Goal: Transaction & Acquisition: Book appointment/travel/reservation

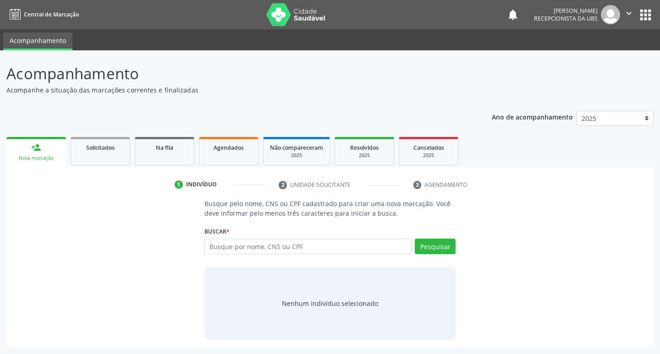
click at [327, 240] on input "text" at bounding box center [308, 247] width 208 height 16
click at [46, 157] on div "Nova marcação" at bounding box center [36, 158] width 47 height 7
click at [246, 235] on div "Buscar * Busque por nome, CNS ou CPF Nenhum resultado encontrado para: " " Digi…" at bounding box center [330, 242] width 252 height 36
drag, startPoint x: 269, startPoint y: 239, endPoint x: 282, endPoint y: 241, distance: 13.0
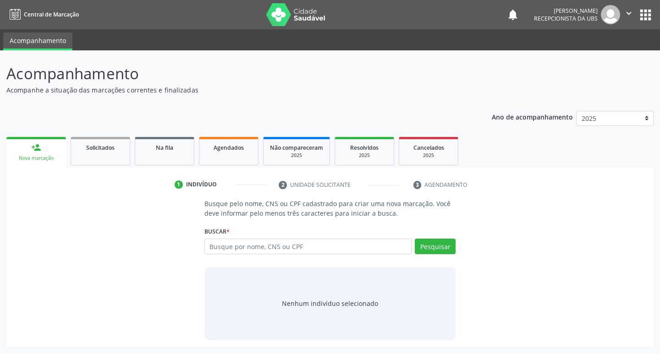
click at [282, 241] on div "Buscar * Busque por nome, CNS ou CPF Nenhum resultado encontrado para: " " Digi…" at bounding box center [330, 242] width 252 height 36
drag, startPoint x: 297, startPoint y: 245, endPoint x: 330, endPoint y: 244, distance: 33.4
click at [325, 244] on input "text" at bounding box center [308, 247] width 208 height 16
click at [330, 244] on input "text" at bounding box center [308, 247] width 208 height 16
click at [57, 156] on div "Nova marcação" at bounding box center [36, 158] width 47 height 7
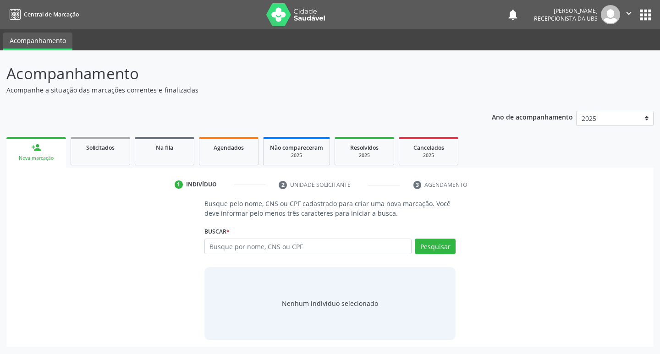
click at [57, 156] on div "Nova marcação" at bounding box center [36, 158] width 47 height 7
click at [257, 240] on input "text" at bounding box center [308, 247] width 208 height 16
click at [82, 163] on link "Solicitados" at bounding box center [101, 151] width 60 height 28
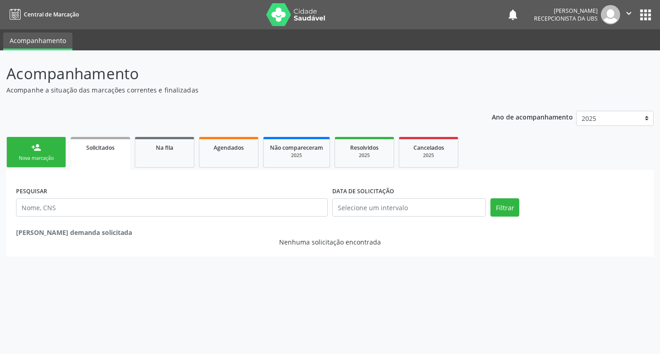
click at [37, 152] on div "person_add" at bounding box center [36, 147] width 10 height 10
click at [44, 162] on div "Nova marcação" at bounding box center [36, 158] width 46 height 7
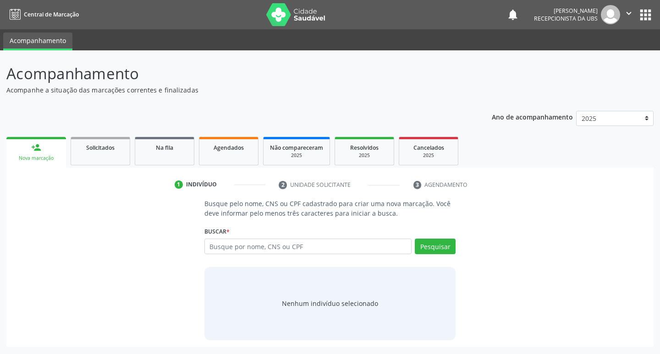
click at [48, 157] on div "Nova marcação" at bounding box center [36, 158] width 47 height 7
click at [237, 242] on input "text" at bounding box center [308, 247] width 208 height 16
type input "706401629717681"
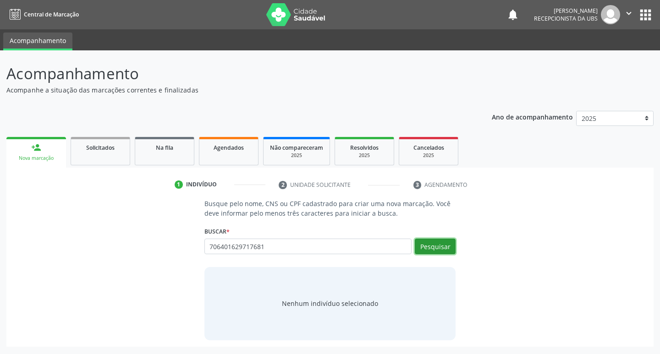
click at [425, 244] on button "Pesquisar" at bounding box center [435, 247] width 41 height 16
click at [285, 237] on div "Buscar * 706401629717681 Busque por nome, CNS ou CPF Nenhum resultado encontrad…" at bounding box center [330, 242] width 252 height 36
click at [285, 244] on input "706401629717681" at bounding box center [308, 247] width 208 height 16
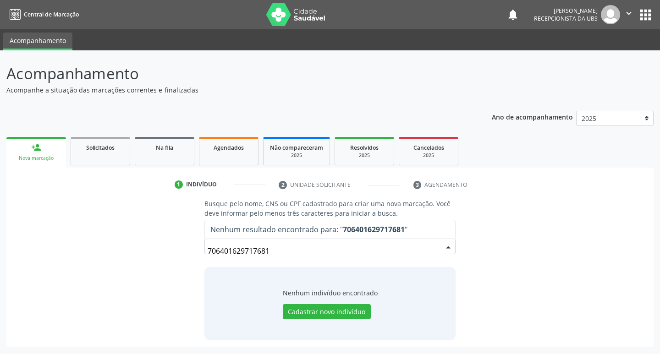
click at [410, 243] on input "706401629717681" at bounding box center [323, 251] width 230 height 18
click at [223, 252] on input "706401629717681" at bounding box center [323, 251] width 230 height 18
click at [231, 252] on input "706401629717681" at bounding box center [323, 251] width 230 height 18
click at [272, 252] on input "706401629717681" at bounding box center [323, 251] width 230 height 18
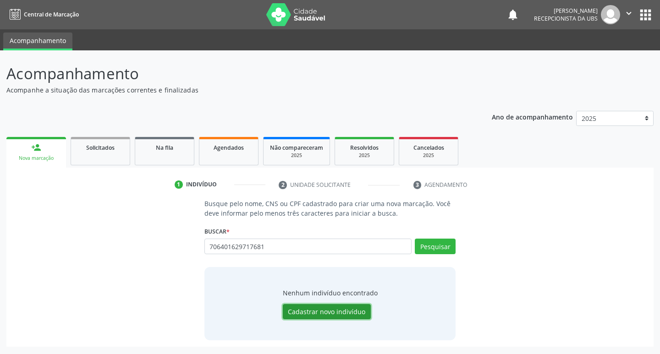
click at [353, 307] on button "Cadastrar novo indivíduo" at bounding box center [327, 312] width 88 height 16
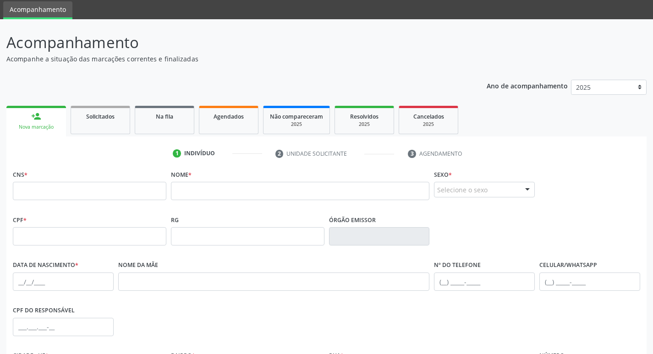
scroll to position [46, 0]
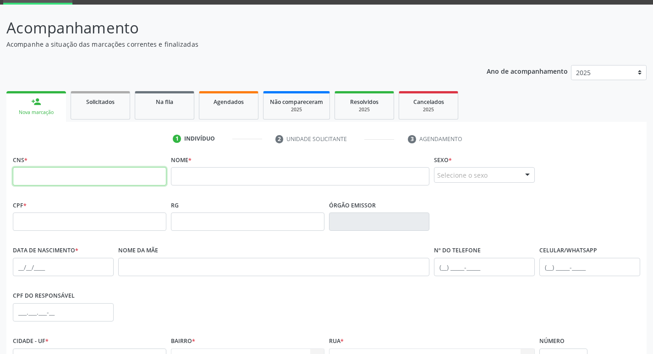
click at [77, 175] on input "text" at bounding box center [89, 176] width 153 height 18
type input "706 4016 2971 7681"
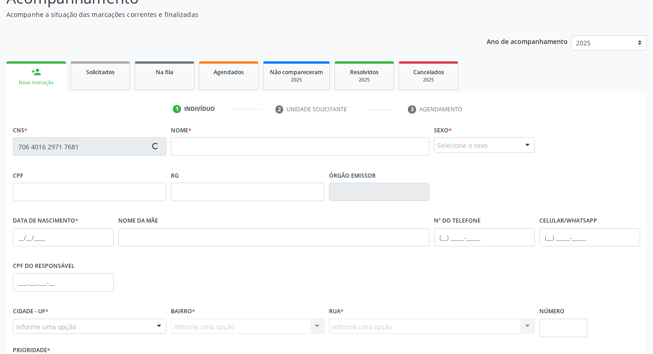
scroll to position [92, 0]
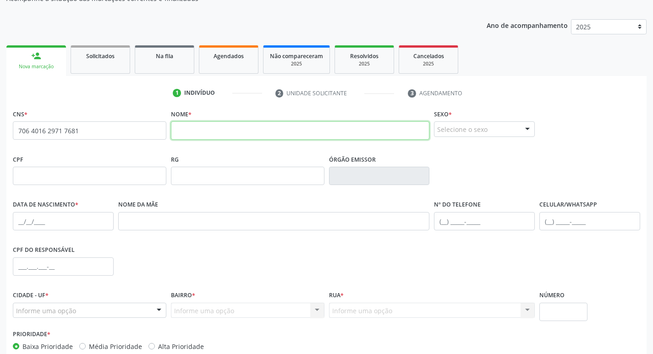
click at [230, 132] on input "text" at bounding box center [300, 130] width 259 height 18
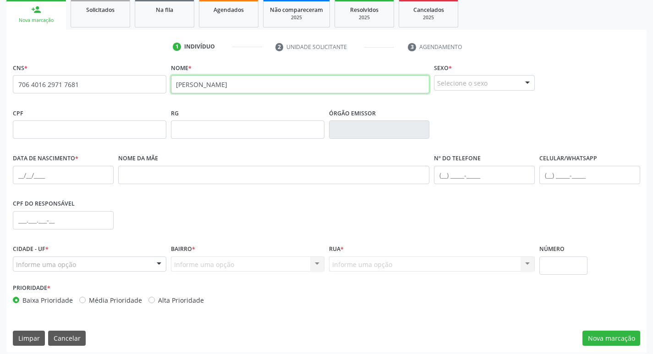
scroll to position [142, 0]
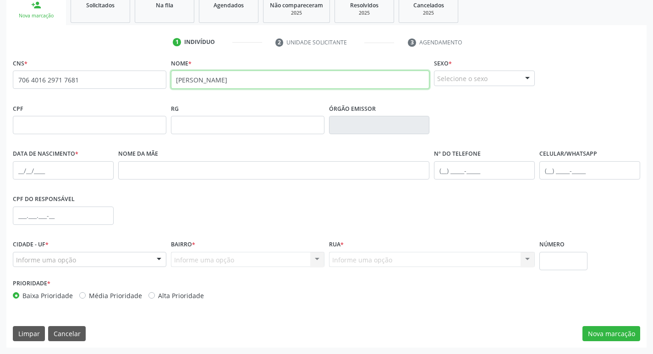
type input "[PERSON_NAME]"
click at [456, 73] on div "Selecione o sexo" at bounding box center [484, 79] width 101 height 16
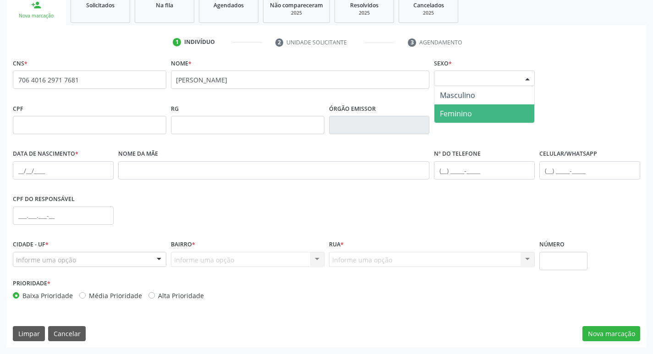
click at [465, 107] on span "Feminino" at bounding box center [484, 113] width 100 height 18
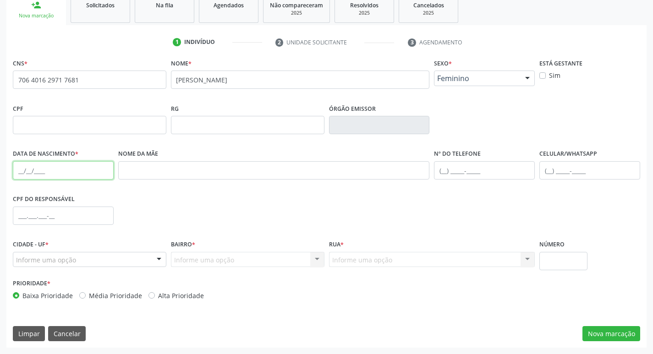
click at [69, 164] on input "text" at bounding box center [63, 170] width 101 height 18
drag, startPoint x: 134, startPoint y: 75, endPoint x: 0, endPoint y: 89, distance: 134.6
click at [0, 89] on div "Acompanhamento Acompanhe a situação das marcações correntes e finalizadas Relat…" at bounding box center [326, 131] width 653 height 446
paste input "898 0023 5830 3447"
type input "898 0023 5830 3447"
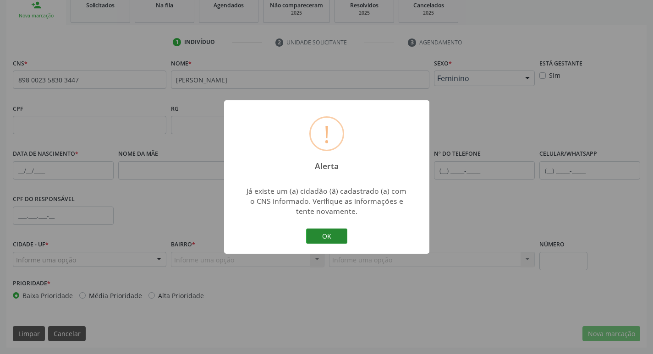
click at [330, 229] on button "OK" at bounding box center [326, 237] width 41 height 16
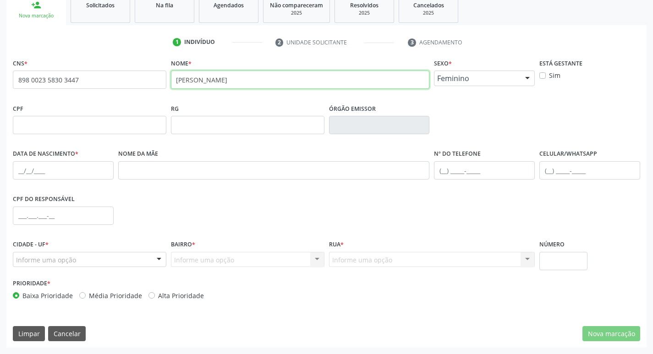
drag, startPoint x: 293, startPoint y: 82, endPoint x: 98, endPoint y: 82, distance: 195.6
click at [98, 82] on div "CNS * 898 0023 5830 3447 [GEOGRAPHIC_DATA] * [PERSON_NAME] * Feminino Masculino…" at bounding box center [327, 78] width 632 height 45
drag, startPoint x: 452, startPoint y: 81, endPoint x: 468, endPoint y: 81, distance: 16.5
click at [453, 81] on span "Feminino" at bounding box center [476, 78] width 79 height 9
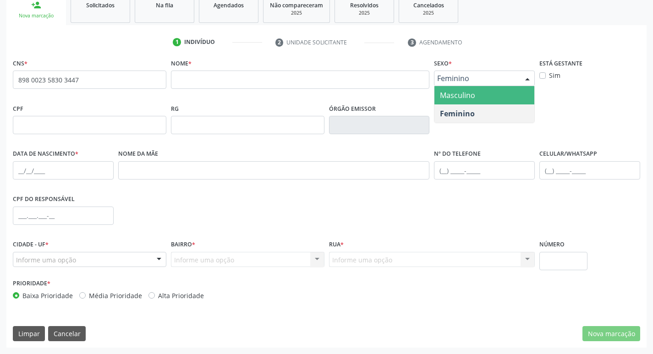
click at [484, 89] on span "Masculino" at bounding box center [484, 95] width 100 height 18
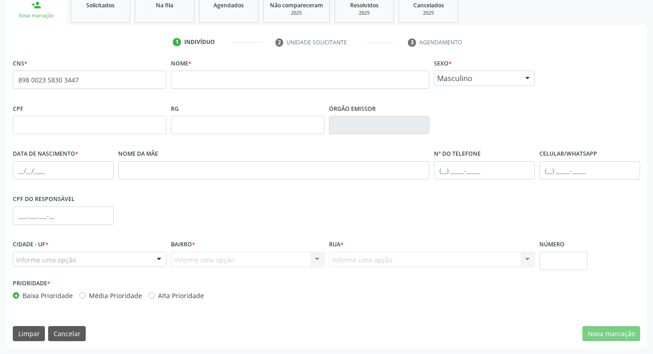
click at [54, 16] on div "Nova marcação" at bounding box center [36, 15] width 47 height 7
click at [81, 14] on link "Solicitados" at bounding box center [101, 9] width 60 height 28
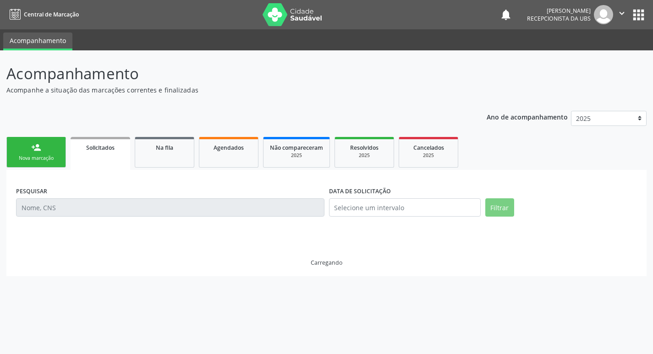
scroll to position [0, 0]
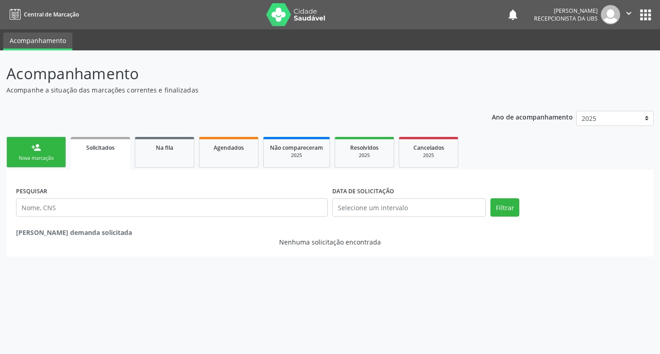
click at [58, 155] on div "Nova marcação" at bounding box center [36, 158] width 46 height 7
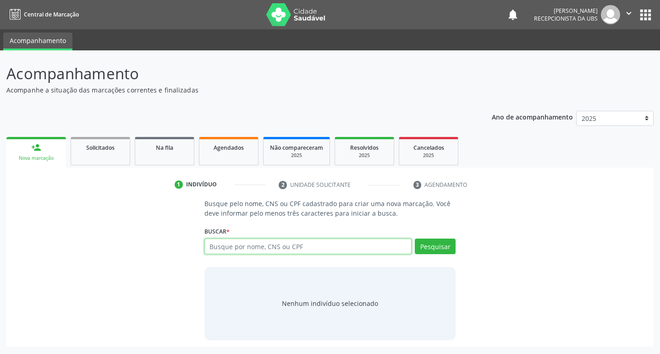
click at [259, 249] on input "text" at bounding box center [308, 247] width 208 height 16
paste input "898002358303447"
type input "898002358303447"
click at [427, 238] on div "Buscar * Busque por nome, CNS ou CPF Nenhum resultado encontrado para: " " Não …" at bounding box center [330, 242] width 252 height 36
click at [428, 242] on button "Pesquisar" at bounding box center [435, 247] width 41 height 16
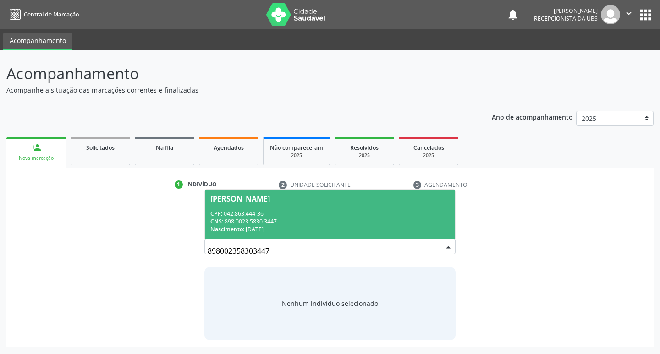
click at [341, 214] on div "CPF: 042.863.444-36" at bounding box center [330, 214] width 240 height 8
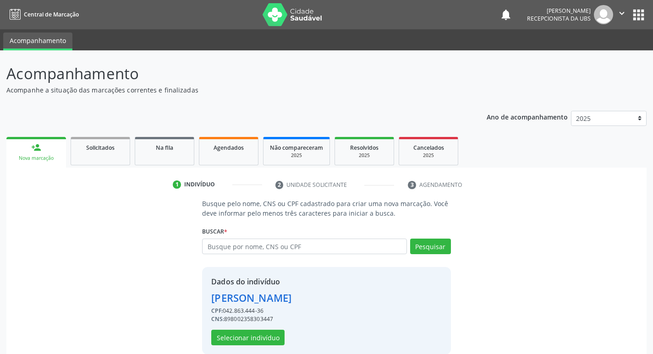
scroll to position [13, 0]
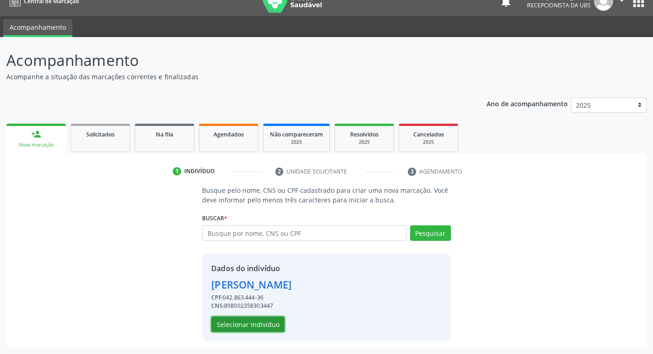
click at [221, 328] on button "Selecionar indivíduo" at bounding box center [247, 325] width 73 height 16
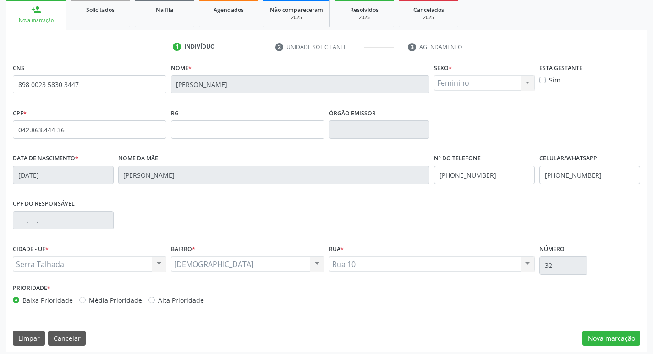
scroll to position [142, 0]
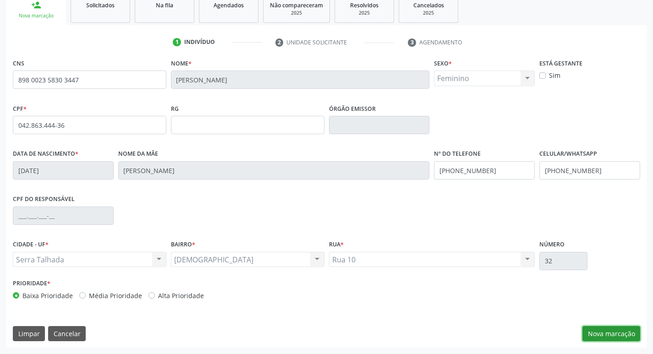
click at [604, 336] on button "Nova marcação" at bounding box center [611, 334] width 58 height 16
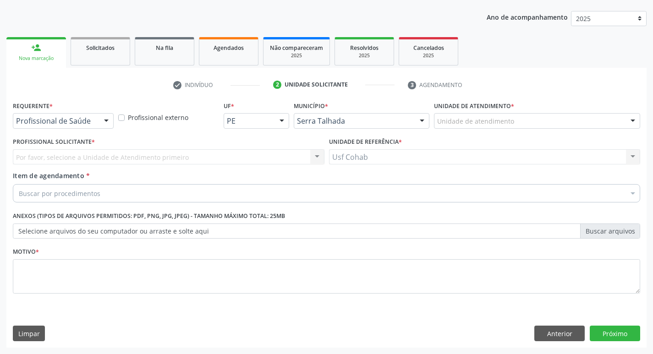
scroll to position [100, 0]
click at [532, 115] on div "Unidade de atendimento" at bounding box center [537, 121] width 206 height 16
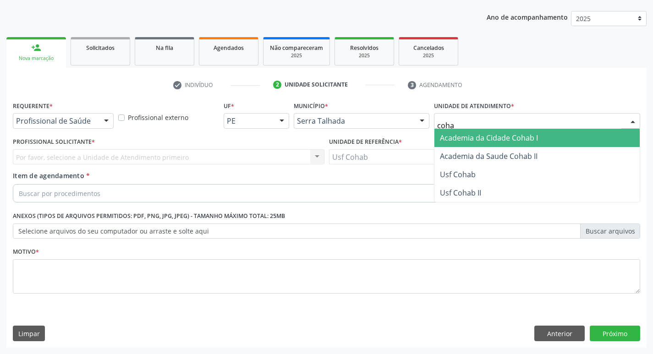
type input "cohab"
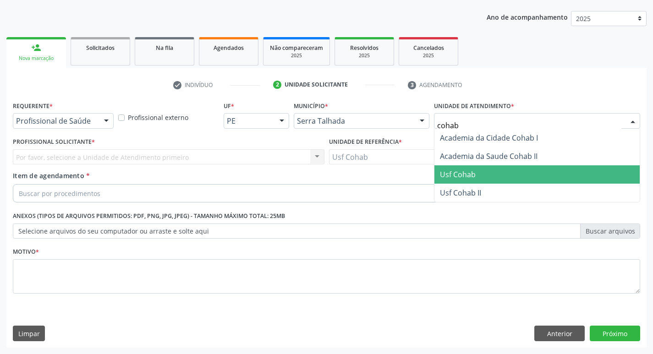
drag, startPoint x: 498, startPoint y: 178, endPoint x: 305, endPoint y: 173, distance: 193.9
click at [498, 177] on span "Usf Cohab" at bounding box center [536, 174] width 205 height 18
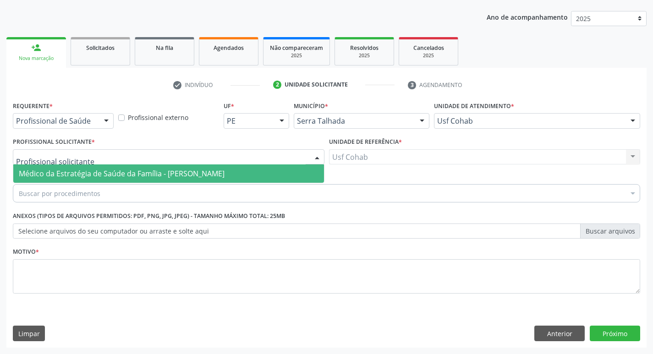
click at [86, 178] on span "Médico da Estratégia de Saúde da Família - [PERSON_NAME]" at bounding box center [122, 174] width 206 height 10
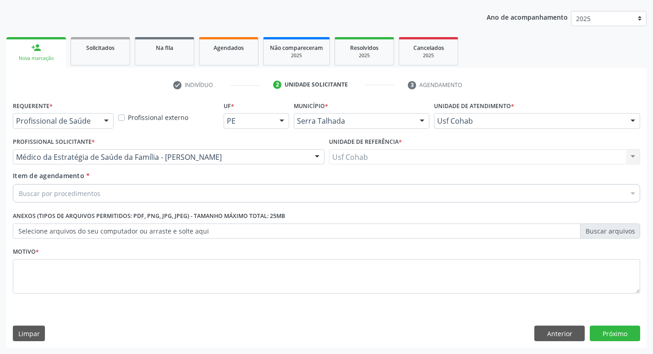
click at [326, 192] on div "Buscar por procedimentos" at bounding box center [326, 193] width 627 height 18
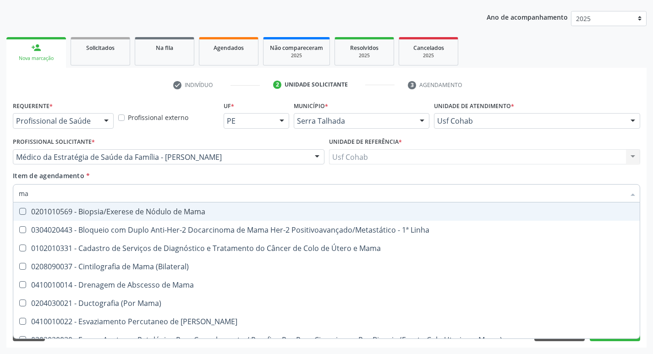
type input "m"
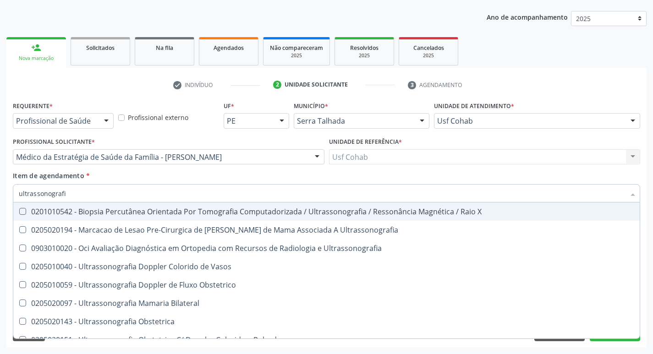
type input "ultrassonografia"
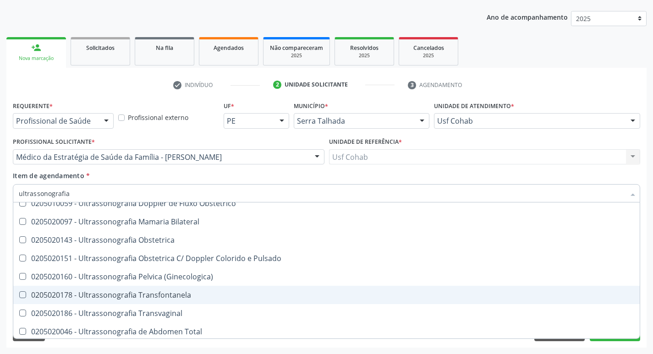
scroll to position [66, 0]
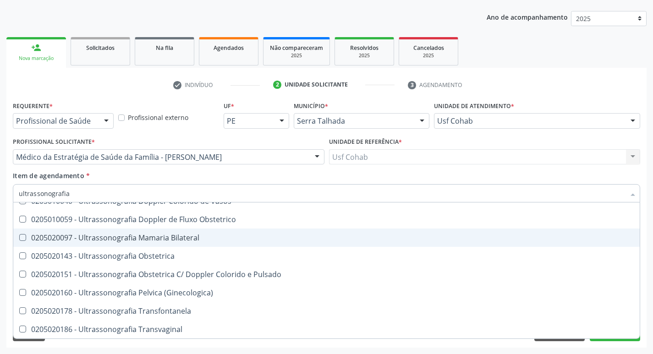
click at [230, 246] on span "0205020097 - Ultrassonografia Mamaria Bilateral" at bounding box center [326, 238] width 626 height 18
checkbox Bilateral "true"
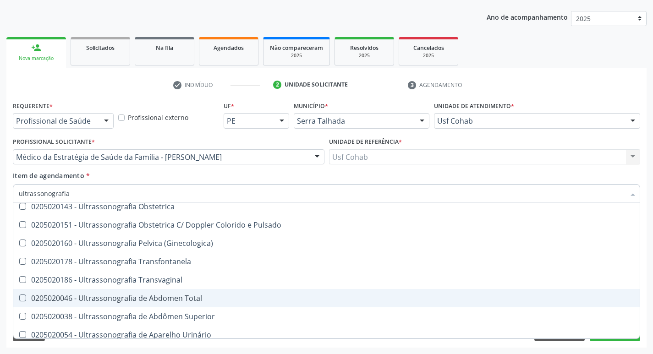
scroll to position [203, 0]
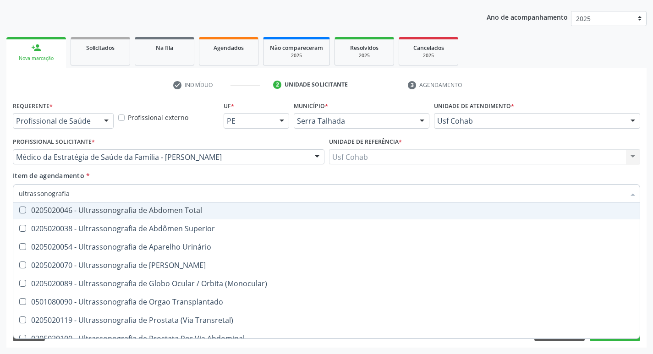
click at [648, 168] on div "Acompanhamento Acompanhe a situação das marcações correntes e finalizadas Relat…" at bounding box center [326, 153] width 653 height 404
click at [642, 177] on div "Item de agendamento * ultrassonografia Desfazer seleção 0201010542 - Biopsia Pe…" at bounding box center [327, 188] width 632 height 35
checkbox Ultrassonografia "true"
checkbox Bilateral "false"
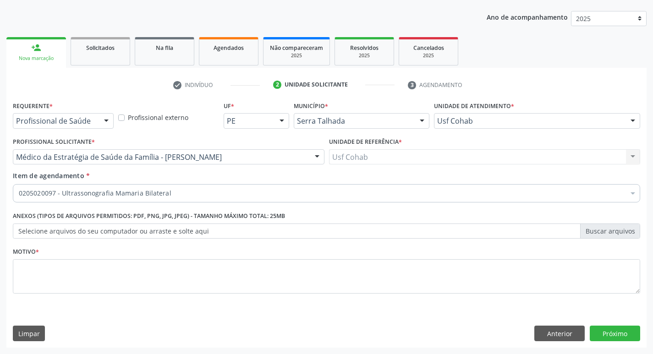
scroll to position [0, 0]
click at [139, 229] on label "Selecione arquivos do seu computador ou arraste e solte aqui" at bounding box center [326, 232] width 627 height 16
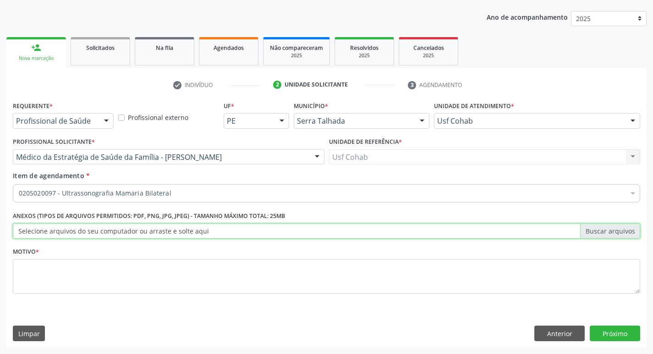
click at [139, 229] on input "Selecione arquivos do seu computador ou arraste e solte aqui" at bounding box center [326, 232] width 627 height 16
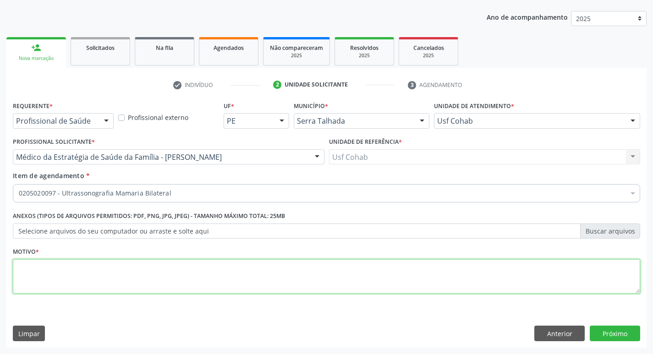
click at [63, 269] on textarea at bounding box center [326, 276] width 627 height 35
type textarea "rastreio"
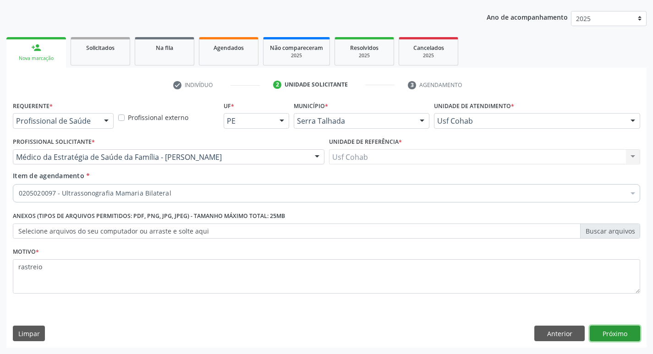
click at [618, 328] on button "Próximo" at bounding box center [615, 334] width 50 height 16
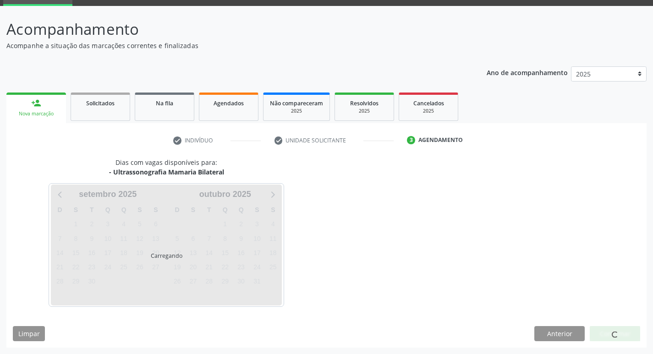
scroll to position [44, 0]
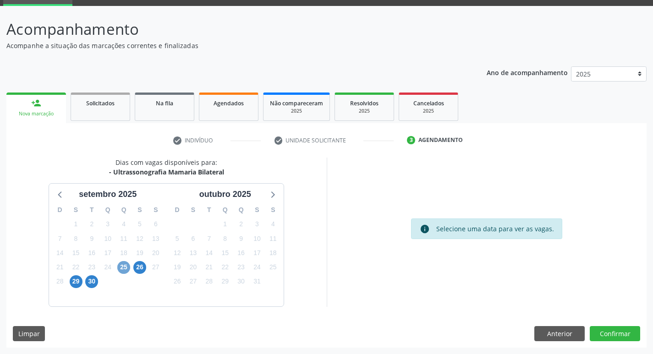
click at [123, 267] on span "25" at bounding box center [123, 267] width 13 height 13
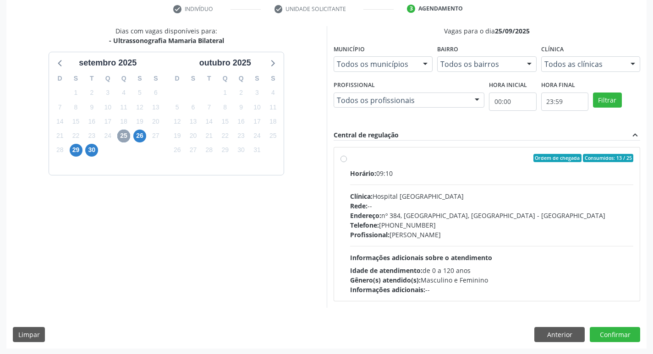
scroll to position [177, 0]
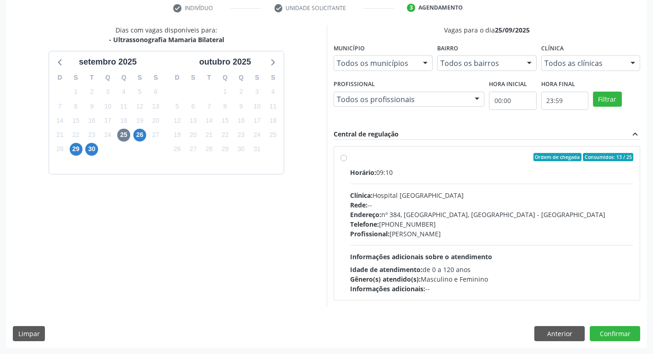
click at [518, 218] on div "Endereço: nº 384, [GEOGRAPHIC_DATA], [GEOGRAPHIC_DATA] - [GEOGRAPHIC_DATA]" at bounding box center [492, 215] width 284 height 10
click at [347, 161] on input "Ordem de chegada Consumidos: 13 / 25 Horário: 09:10 Clínica: Hospital [GEOGRAPH…" at bounding box center [343, 157] width 6 height 8
radio input "true"
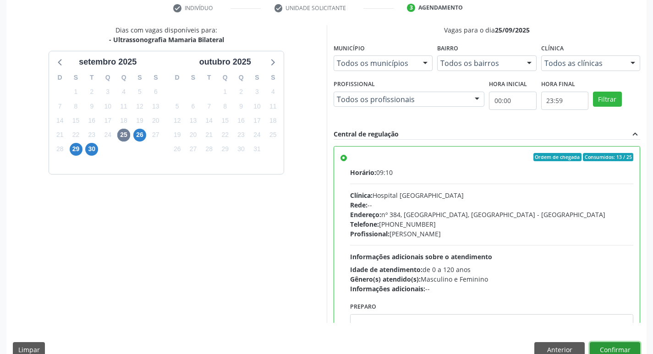
click at [603, 345] on button "Confirmar" at bounding box center [615, 350] width 50 height 16
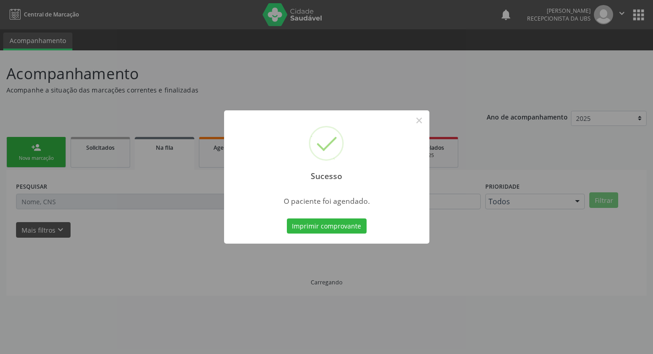
scroll to position [0, 0]
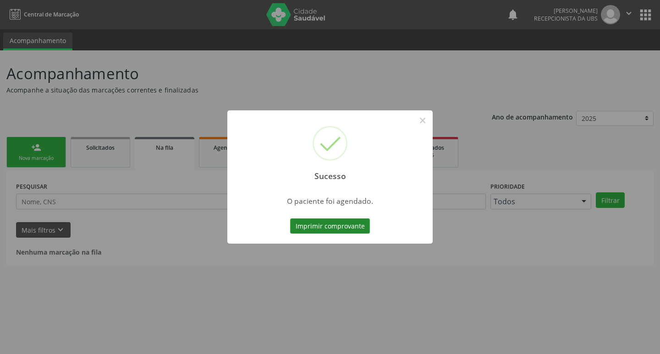
click at [354, 226] on button "Imprimir comprovante" at bounding box center [330, 227] width 80 height 16
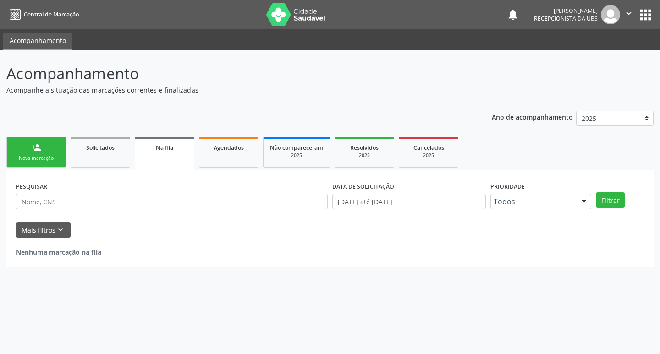
click at [45, 149] on link "person_add Nova marcação" at bounding box center [36, 152] width 60 height 31
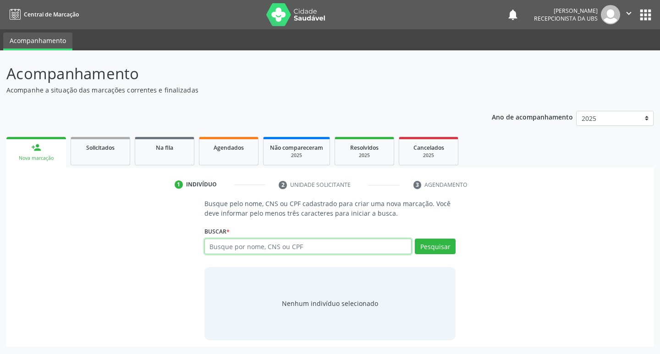
click at [259, 245] on input "text" at bounding box center [308, 247] width 208 height 16
type input "898000424187541"
click at [432, 247] on button "Pesquisar" at bounding box center [435, 247] width 41 height 16
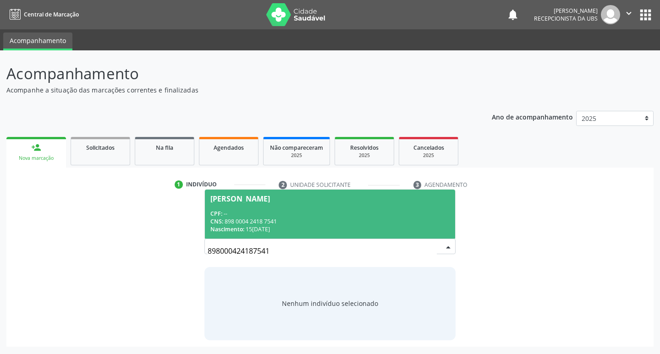
click at [370, 215] on div "CPF: --" at bounding box center [330, 214] width 240 height 8
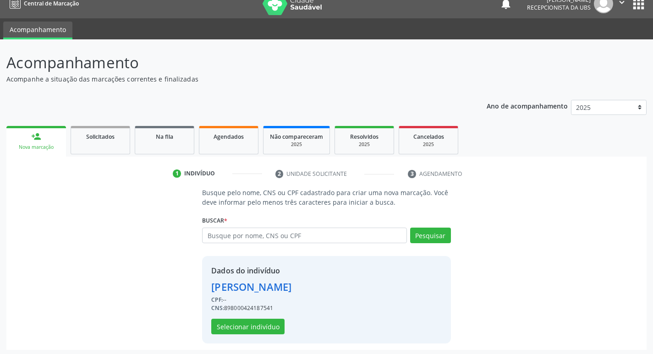
scroll to position [13, 0]
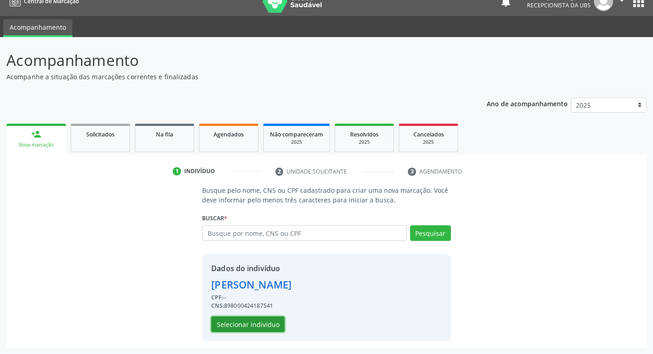
click at [276, 317] on button "Selecionar indivíduo" at bounding box center [247, 325] width 73 height 16
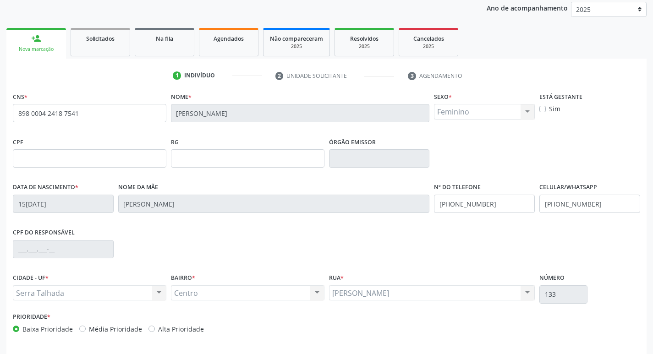
scroll to position [142, 0]
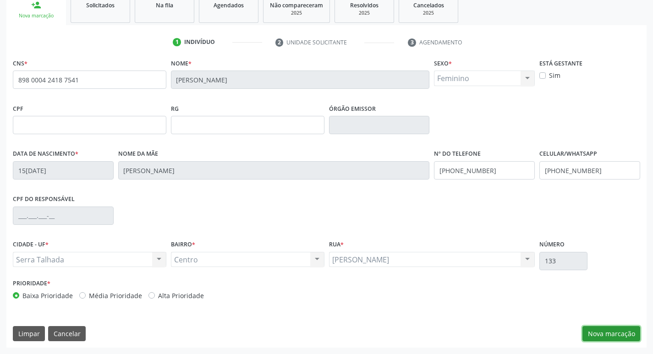
click at [602, 331] on button "Nova marcação" at bounding box center [611, 334] width 58 height 16
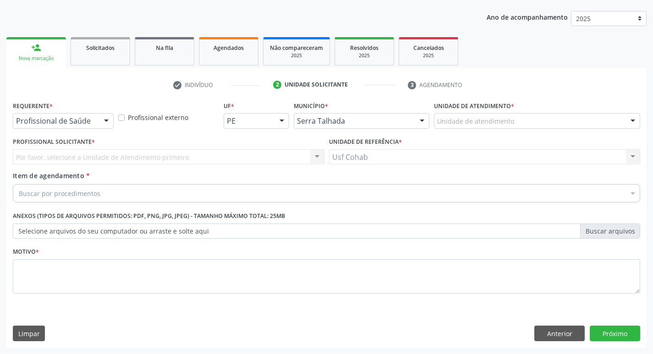
scroll to position [100, 0]
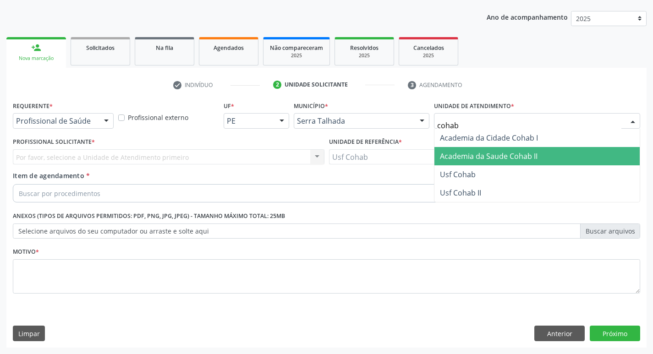
click at [478, 162] on span "Academia da Saude Cohab II" at bounding box center [536, 156] width 205 height 18
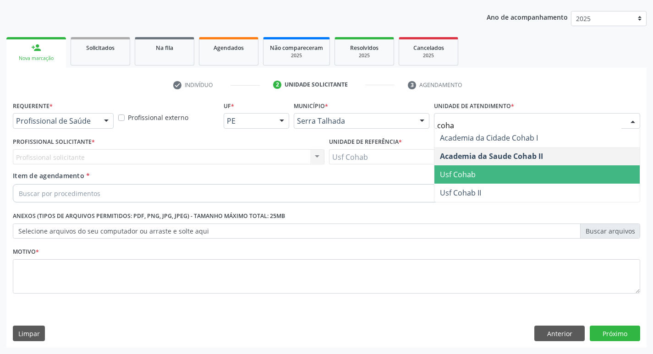
type input "cohab"
click at [490, 172] on span "Usf Cohab" at bounding box center [536, 174] width 205 height 18
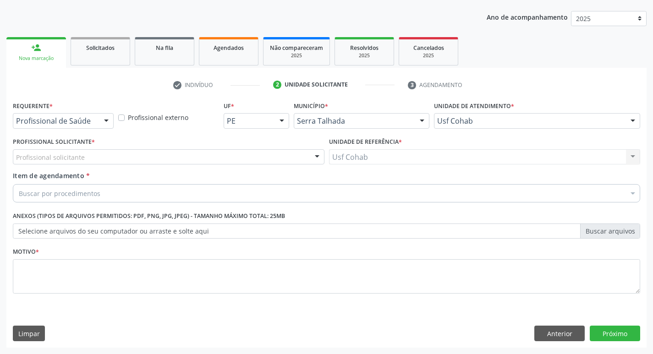
click at [204, 166] on div "Profissional Solicitante * Profissional solicitante Médico da Estratégia de Saú…" at bounding box center [169, 153] width 316 height 36
click at [205, 159] on div "Profissional solicitante" at bounding box center [169, 157] width 312 height 16
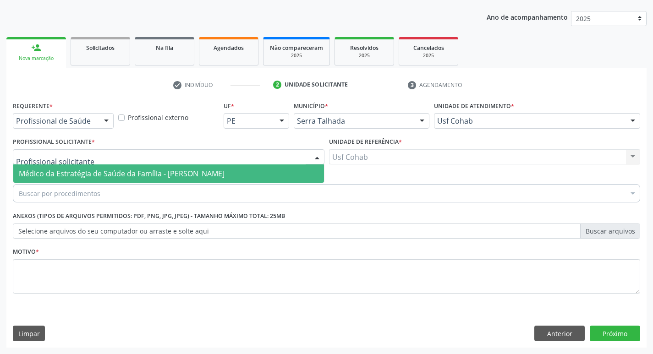
click at [200, 172] on span "Médico da Estratégia de Saúde da Família - [PERSON_NAME]" at bounding box center [122, 174] width 206 height 10
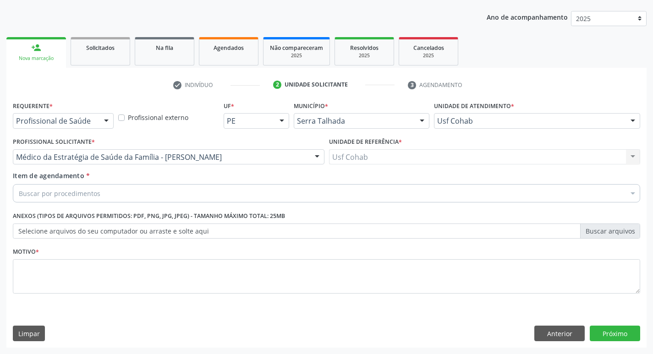
click at [132, 195] on div "Buscar por procedimentos" at bounding box center [326, 193] width 627 height 18
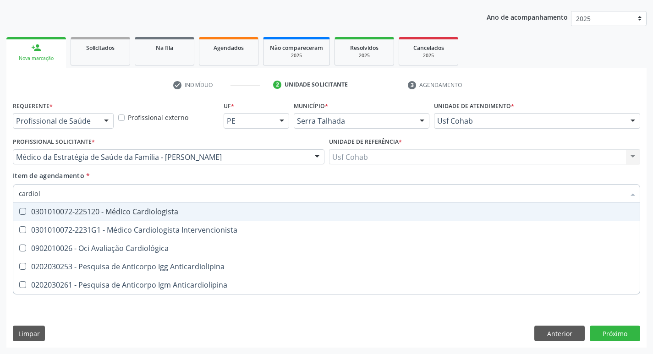
type input "cardiolo"
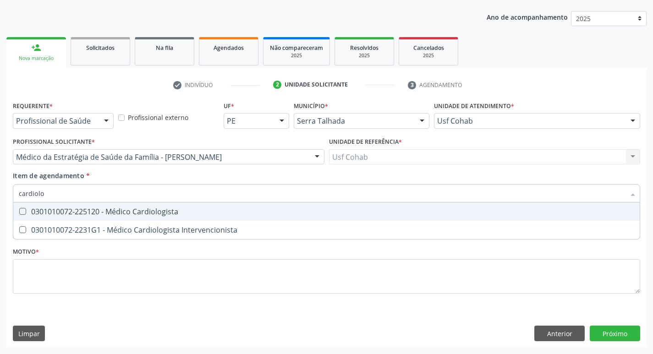
click at [128, 209] on div "0301010072-225120 - Médico Cardiologista" at bounding box center [326, 211] width 615 height 7
checkbox Cardiologista "true"
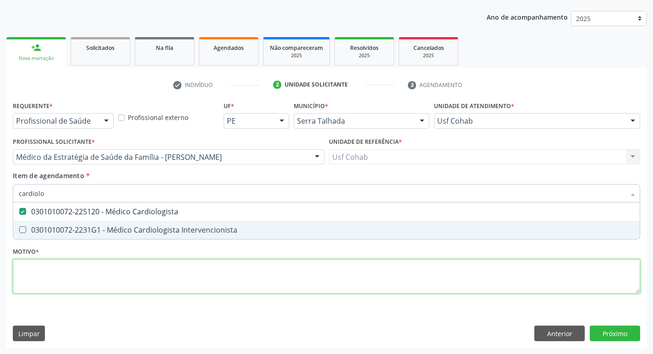
click at [60, 266] on div "Requerente * Profissional de Saúde Profissional de Saúde Paciente Nenhum result…" at bounding box center [326, 203] width 627 height 208
checkbox Intervencionista "true"
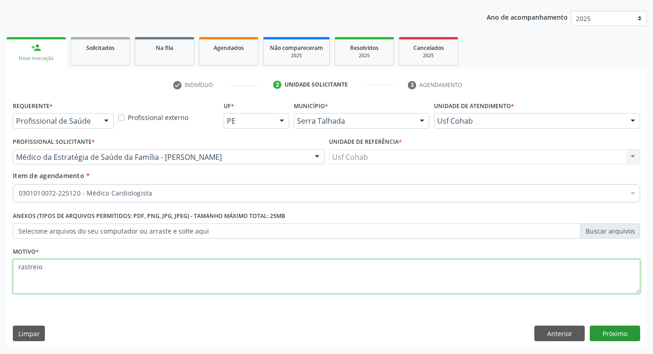
type textarea "rastreio"
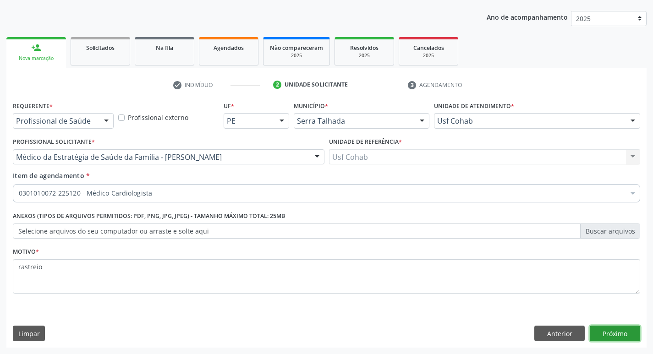
click at [605, 339] on button "Próximo" at bounding box center [615, 334] width 50 height 16
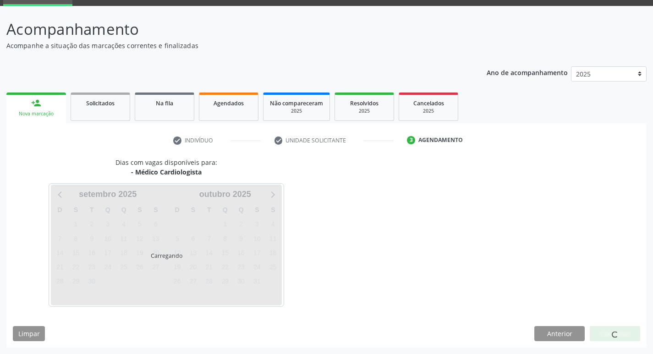
scroll to position [44, 0]
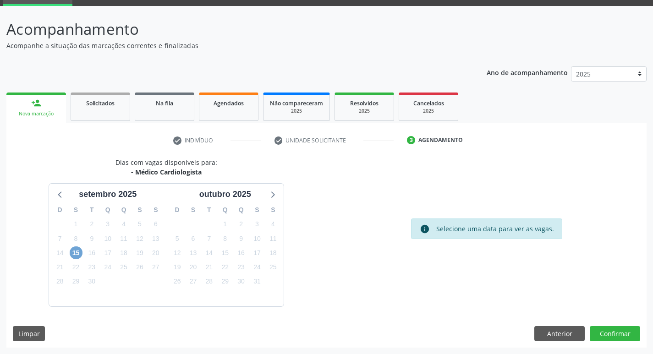
click at [77, 253] on span "15" at bounding box center [76, 252] width 13 height 13
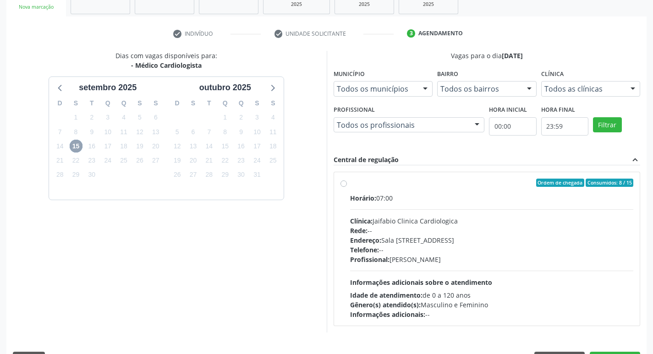
scroll to position [177, 0]
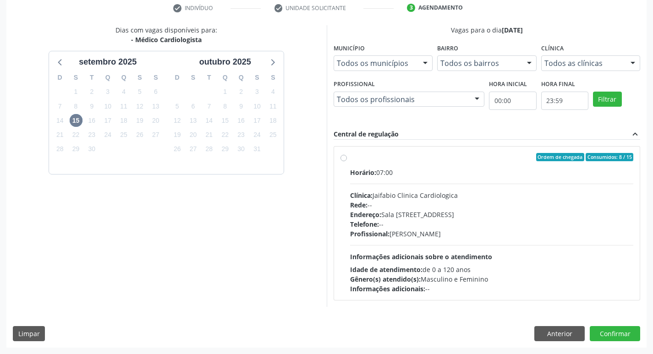
click at [501, 276] on div "Gênero(s) atendido(s): Masculino e Feminino" at bounding box center [492, 279] width 284 height 10
click at [347, 161] on input "Ordem de chegada Consumidos: 8 / 15 Horário: 07:00 Clínica: Jaifabio Clinica Ca…" at bounding box center [343, 157] width 6 height 8
radio input "true"
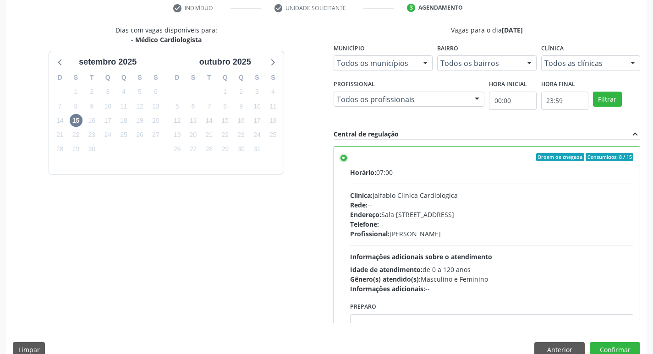
scroll to position [45, 0]
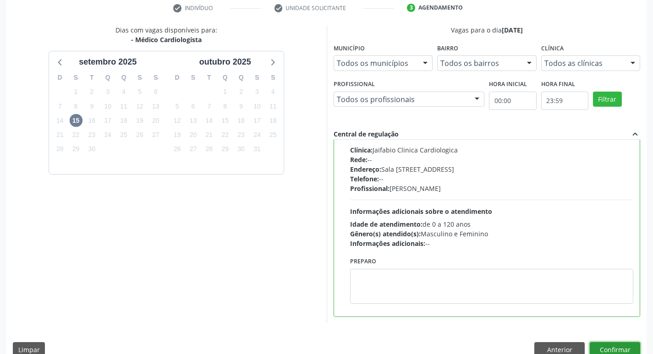
click at [609, 345] on button "Confirmar" at bounding box center [615, 350] width 50 height 16
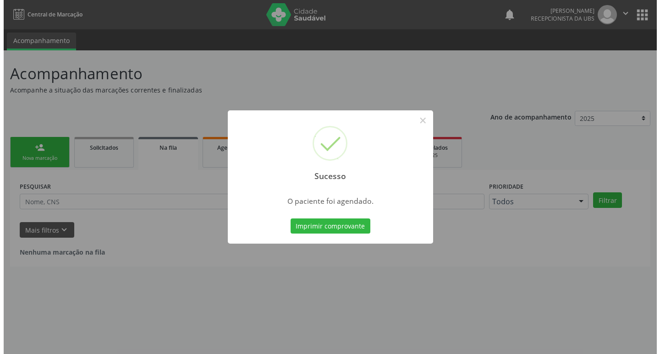
scroll to position [0, 0]
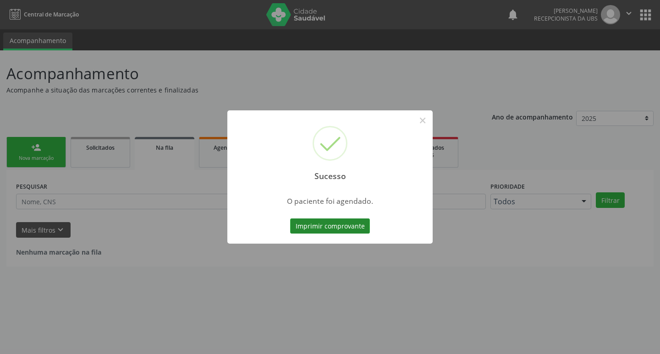
click at [366, 225] on button "Imprimir comprovante" at bounding box center [330, 227] width 80 height 16
